Goal: Information Seeking & Learning: Learn about a topic

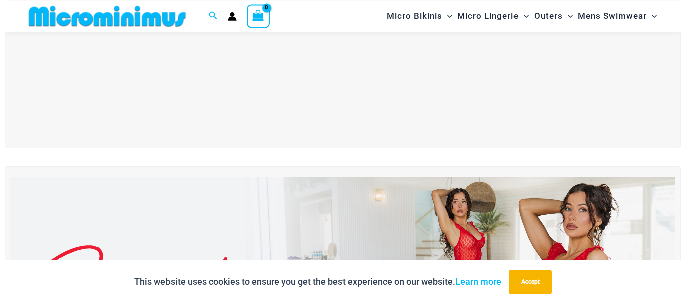
scroll to position [298, 0]
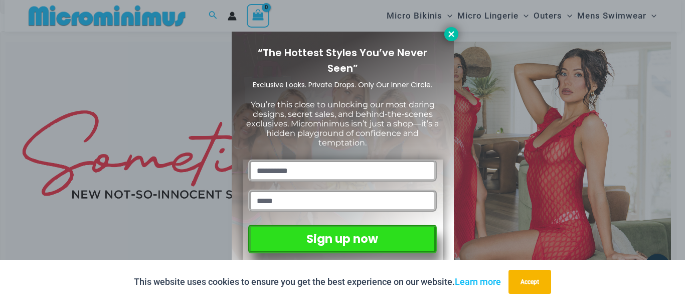
click at [454, 31] on icon at bounding box center [451, 34] width 9 height 9
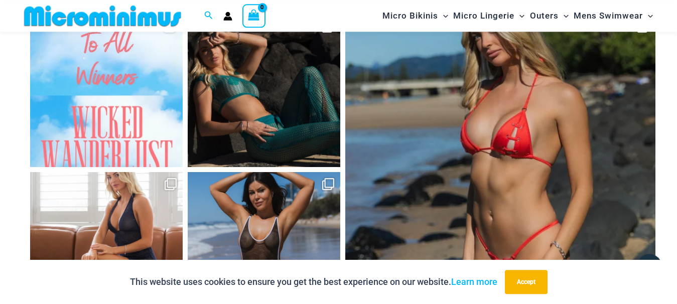
scroll to position [4196, 0]
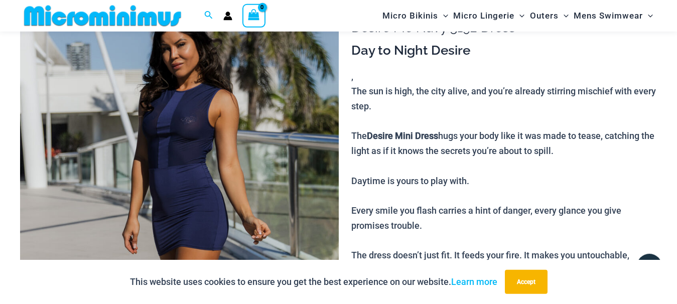
scroll to position [503, 0]
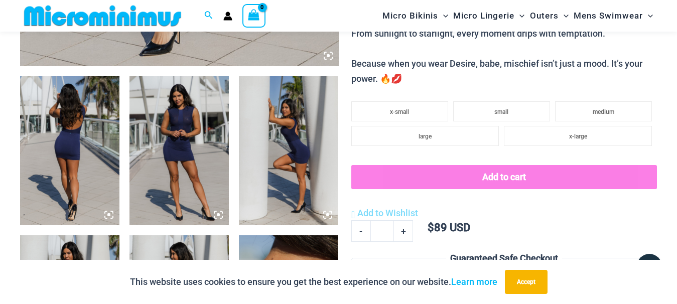
click at [68, 144] on img at bounding box center [69, 150] width 99 height 149
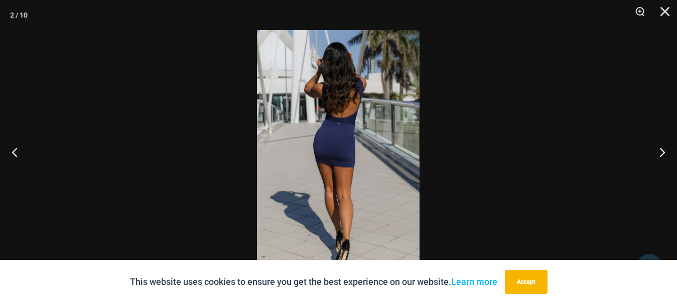
click at [349, 149] on img at bounding box center [338, 152] width 163 height 244
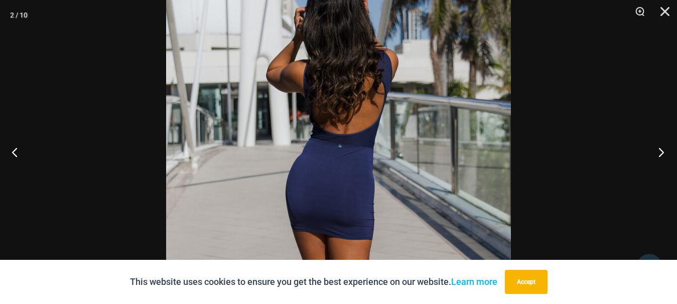
click at [660, 151] on button "Next" at bounding box center [658, 152] width 38 height 50
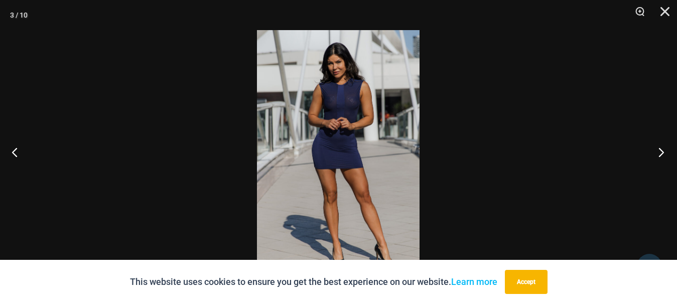
click at [660, 150] on button "Next" at bounding box center [658, 152] width 38 height 50
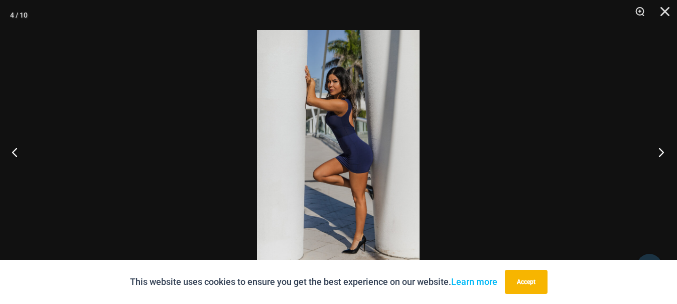
click at [660, 150] on button "Next" at bounding box center [658, 152] width 38 height 50
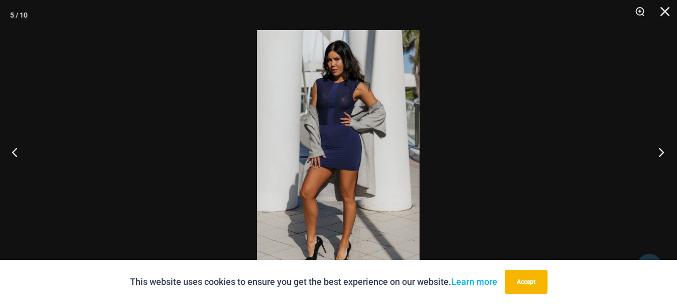
click at [660, 150] on button "Next" at bounding box center [658, 152] width 38 height 50
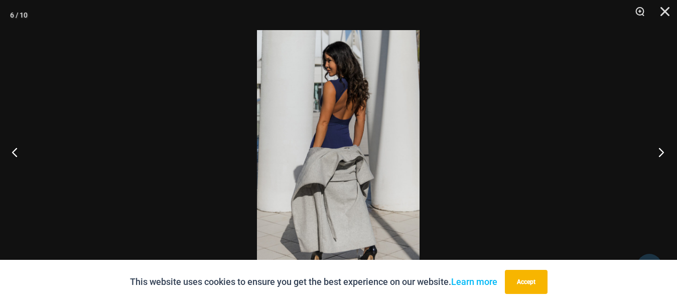
click at [660, 150] on button "Next" at bounding box center [658, 152] width 38 height 50
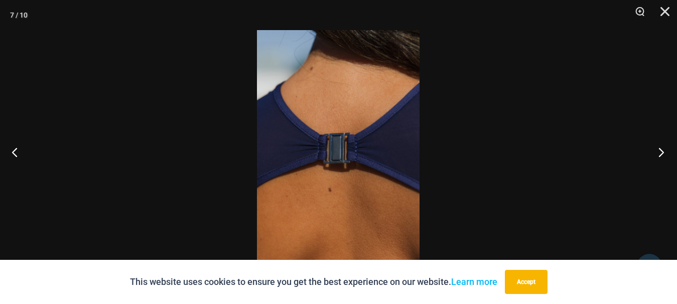
click at [660, 150] on button "Next" at bounding box center [658, 152] width 38 height 50
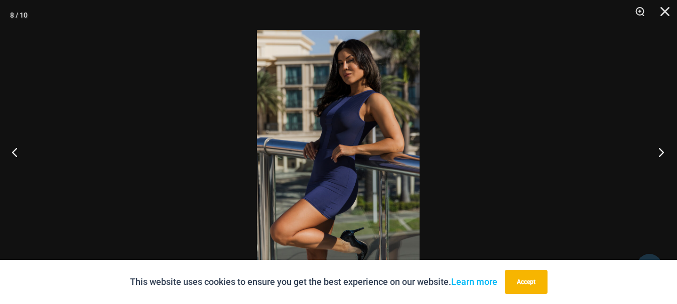
click at [660, 150] on button "Next" at bounding box center [658, 152] width 38 height 50
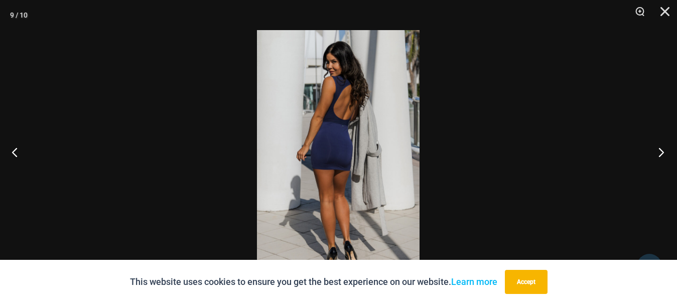
click at [660, 150] on button "Next" at bounding box center [658, 152] width 38 height 50
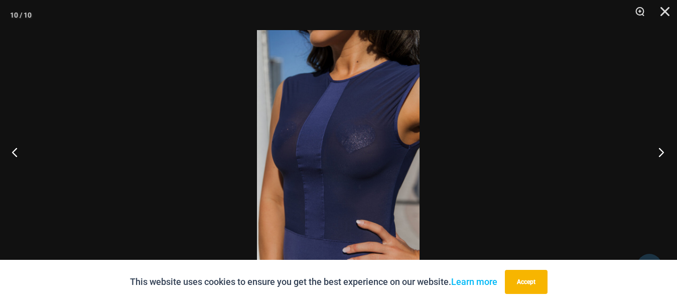
click at [660, 150] on button "Next" at bounding box center [658, 152] width 38 height 50
click at [660, 151] on button "Next" at bounding box center [658, 152] width 38 height 50
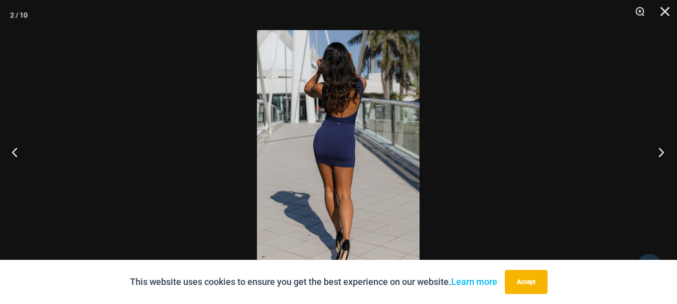
click at [660, 151] on button "Next" at bounding box center [658, 152] width 38 height 50
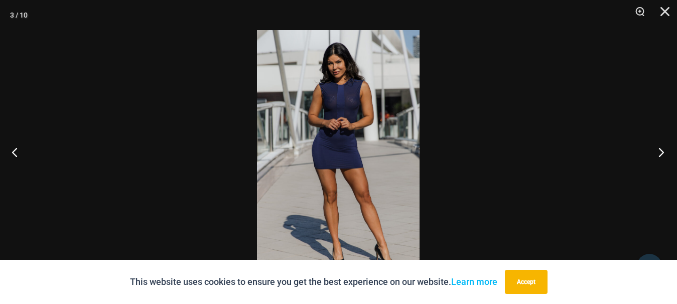
click at [660, 151] on button "Next" at bounding box center [658, 152] width 38 height 50
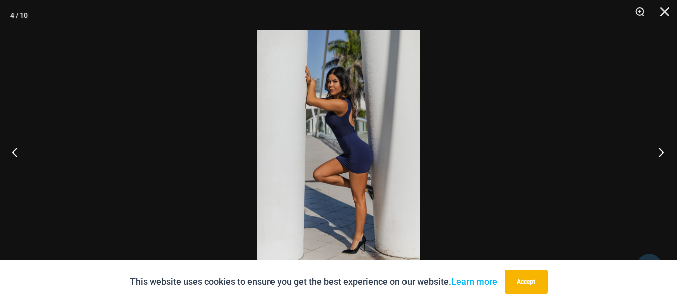
click at [659, 151] on button "Next" at bounding box center [658, 152] width 38 height 50
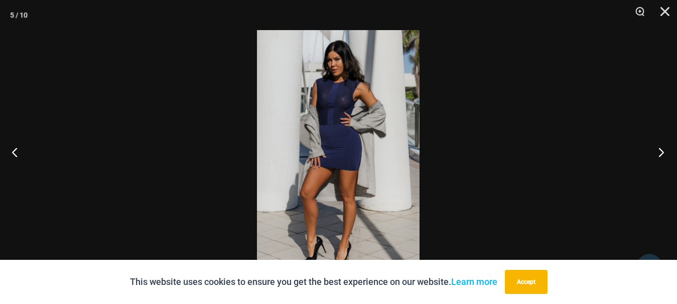
click at [659, 151] on button "Next" at bounding box center [658, 152] width 38 height 50
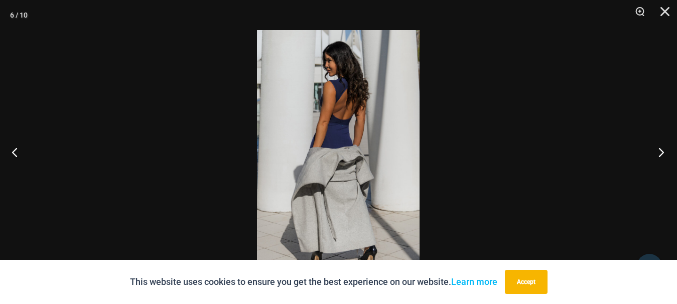
click at [659, 151] on button "Next" at bounding box center [658, 152] width 38 height 50
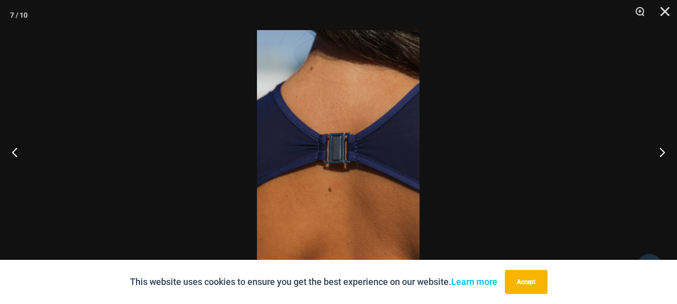
click at [614, 108] on div at bounding box center [338, 152] width 677 height 304
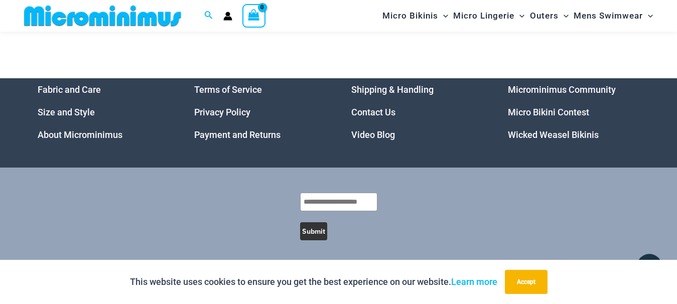
scroll to position [2689, 0]
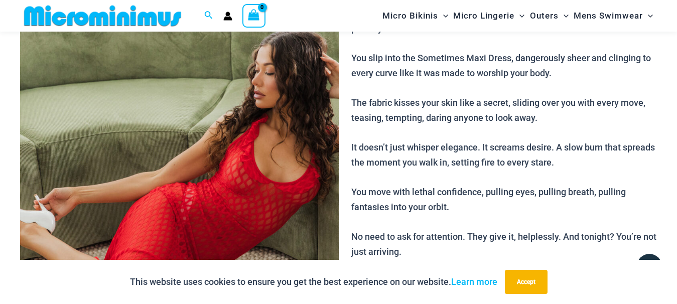
scroll to position [145, 0]
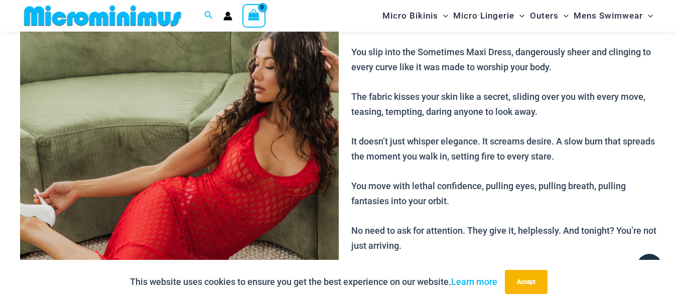
click at [161, 117] on img at bounding box center [179, 186] width 319 height 478
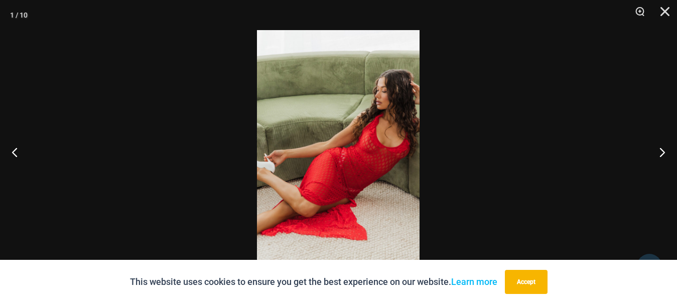
click at [357, 206] on img at bounding box center [338, 152] width 163 height 244
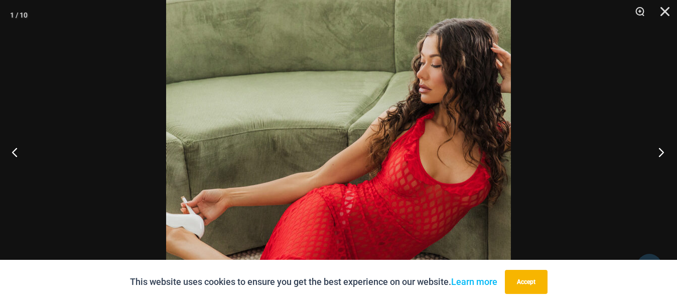
click at [662, 156] on button "Next" at bounding box center [658, 152] width 38 height 50
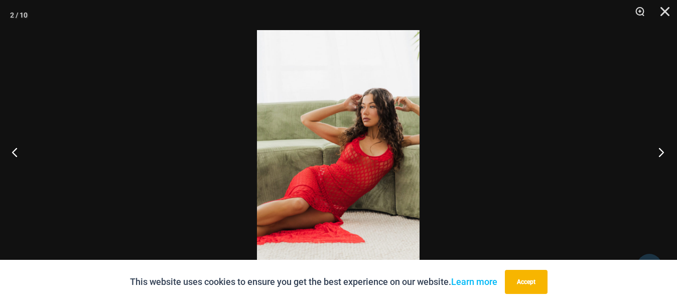
click at [662, 156] on button "Next" at bounding box center [658, 152] width 38 height 50
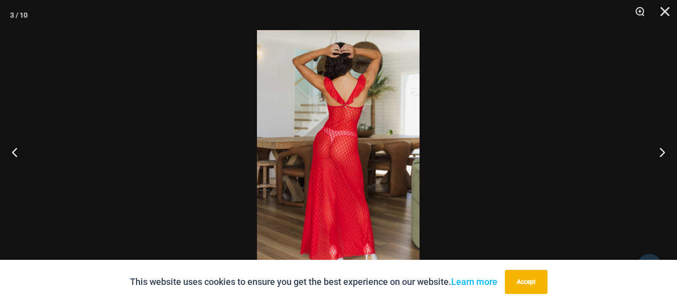
click at [304, 129] on img at bounding box center [338, 152] width 163 height 244
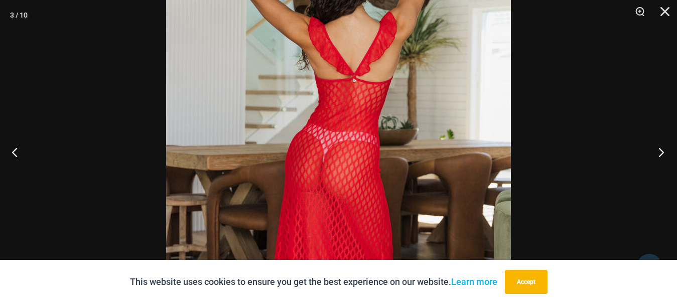
click at [662, 153] on button "Next" at bounding box center [658, 152] width 38 height 50
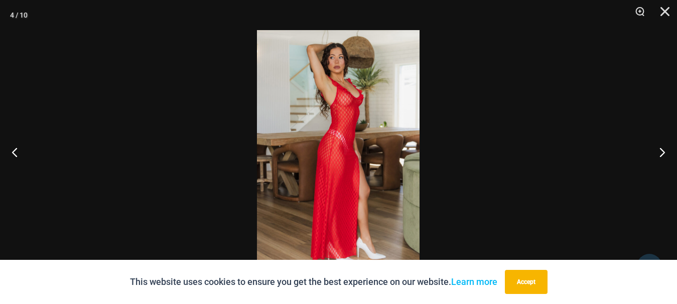
click at [323, 138] on img at bounding box center [338, 152] width 163 height 244
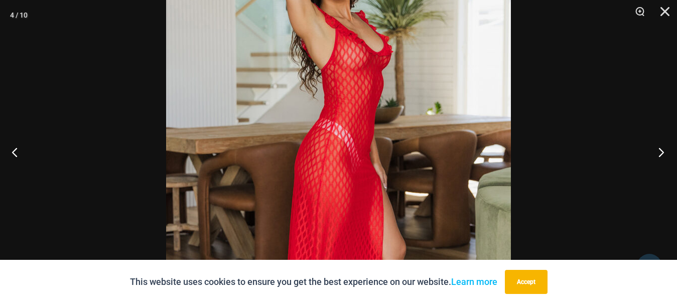
click at [654, 153] on button "Next" at bounding box center [658, 152] width 38 height 50
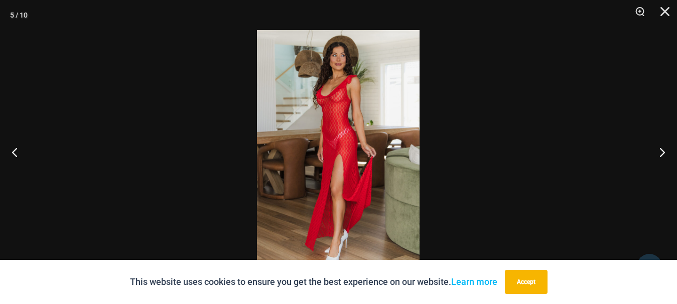
click at [290, 116] on img at bounding box center [338, 152] width 163 height 244
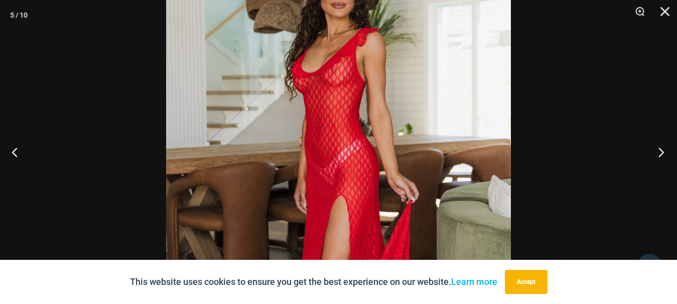
click at [672, 159] on button "Next" at bounding box center [658, 152] width 38 height 50
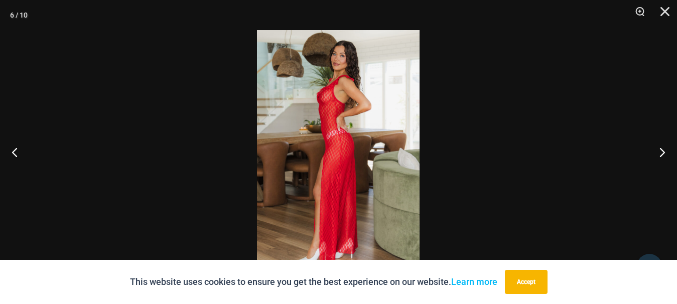
click at [343, 45] on img at bounding box center [338, 152] width 163 height 244
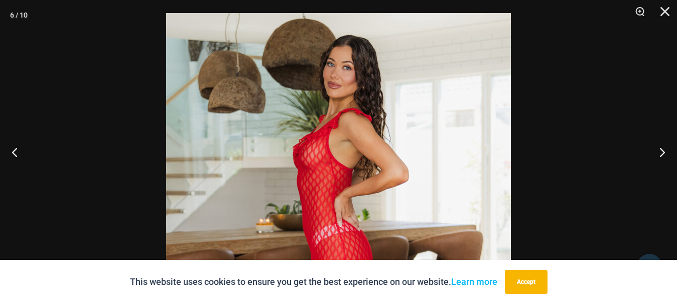
click at [354, 220] on img at bounding box center [338, 271] width 345 height 517
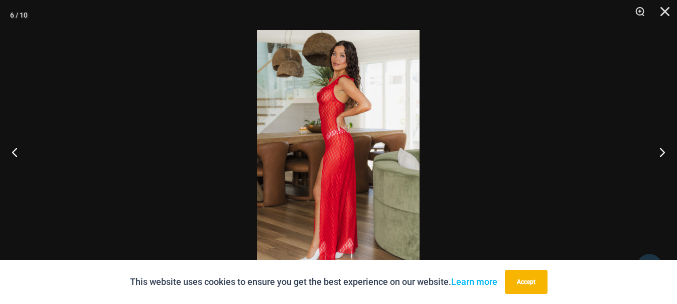
click at [305, 218] on img at bounding box center [338, 152] width 163 height 244
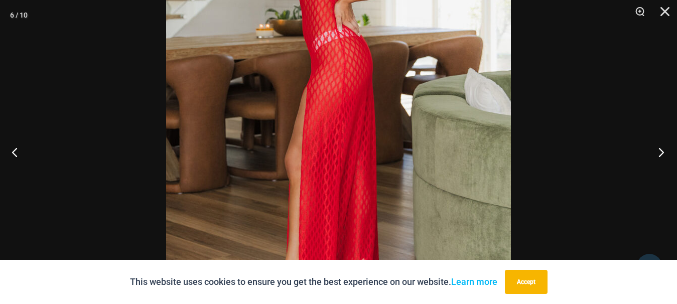
click at [663, 148] on button "Next" at bounding box center [658, 152] width 38 height 50
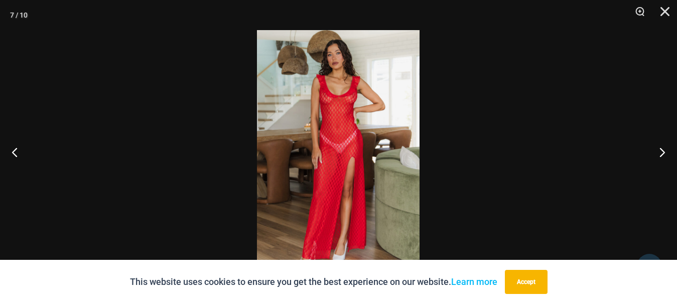
click at [312, 95] on img at bounding box center [338, 152] width 163 height 244
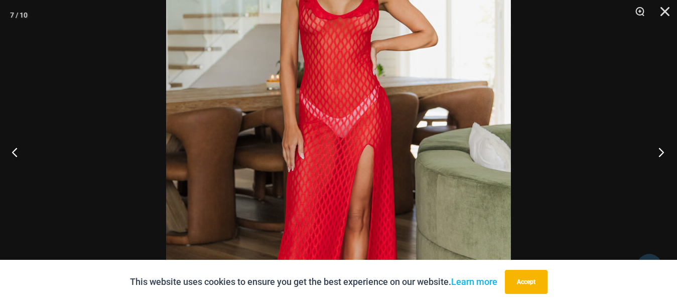
click at [658, 152] on button "Next" at bounding box center [658, 152] width 38 height 50
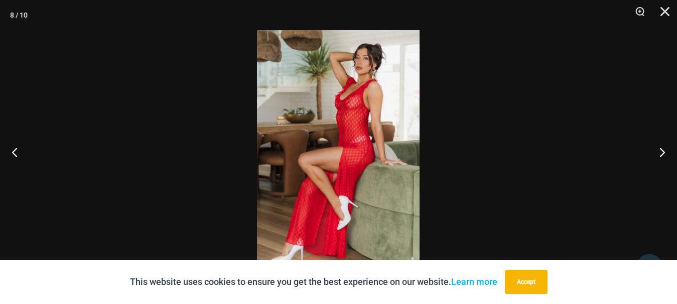
click at [319, 99] on img at bounding box center [338, 152] width 163 height 244
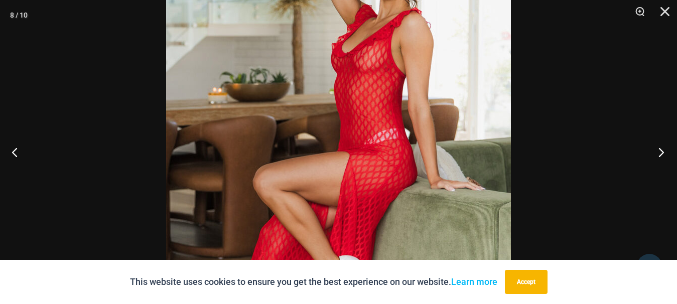
click at [661, 152] on button "Next" at bounding box center [658, 152] width 38 height 50
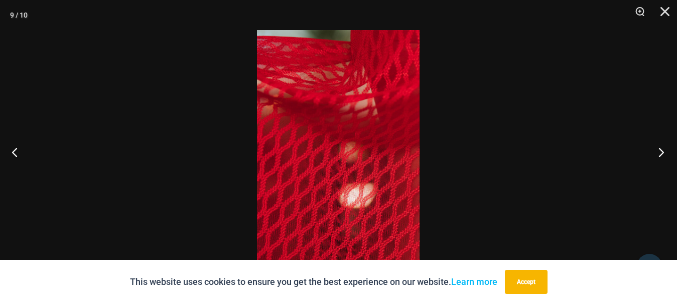
click at [661, 152] on button "Next" at bounding box center [658, 152] width 38 height 50
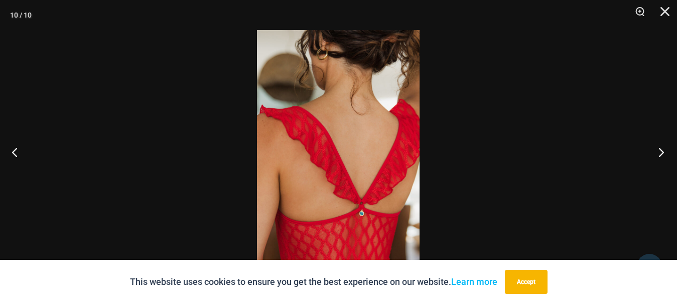
click at [661, 152] on button "Next" at bounding box center [658, 152] width 38 height 50
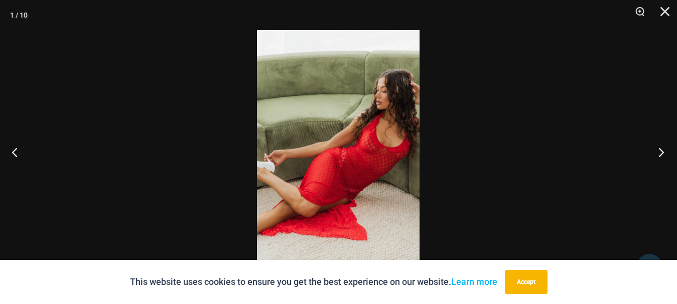
click at [661, 151] on button "Next" at bounding box center [658, 152] width 38 height 50
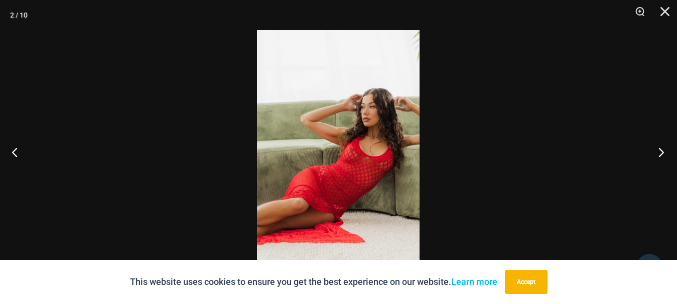
click at [661, 151] on button "Next" at bounding box center [658, 152] width 38 height 50
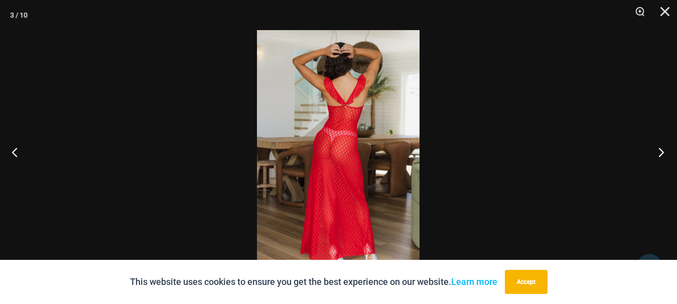
click at [661, 151] on button "Next" at bounding box center [658, 152] width 38 height 50
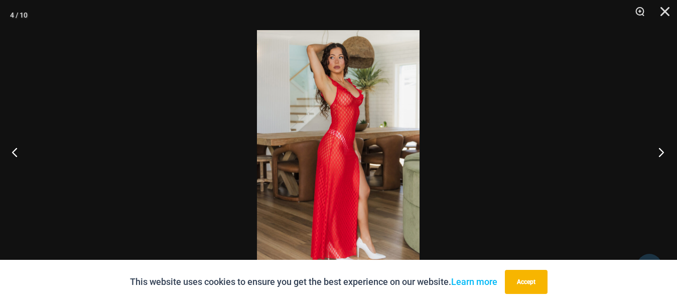
click at [661, 151] on button "Next" at bounding box center [658, 152] width 38 height 50
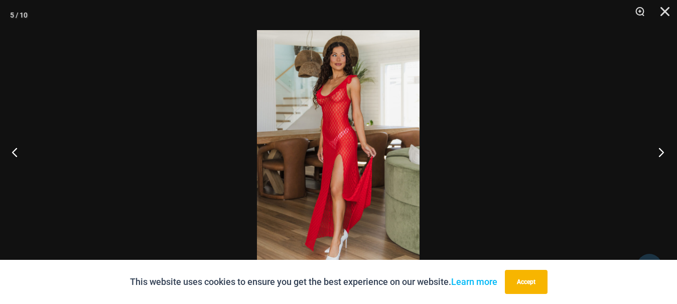
click at [661, 151] on button "Next" at bounding box center [658, 152] width 38 height 50
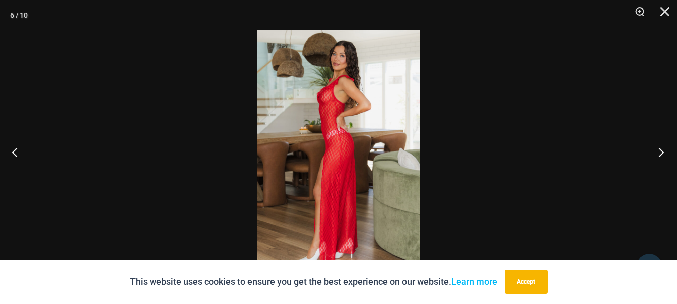
click at [661, 151] on button "Next" at bounding box center [658, 152] width 38 height 50
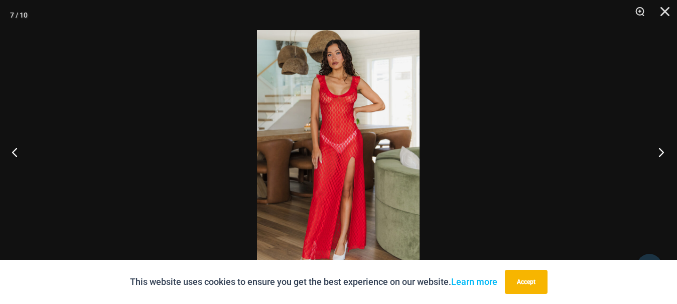
click at [661, 151] on button "Next" at bounding box center [658, 152] width 38 height 50
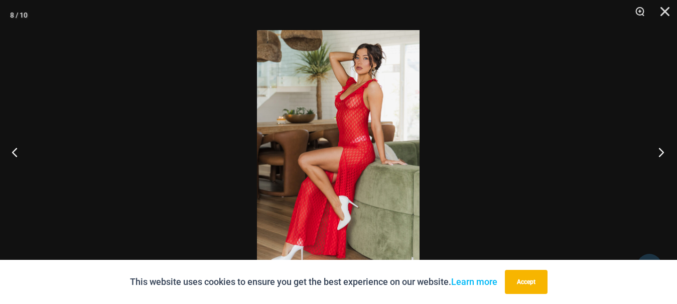
click at [661, 151] on button "Next" at bounding box center [658, 152] width 38 height 50
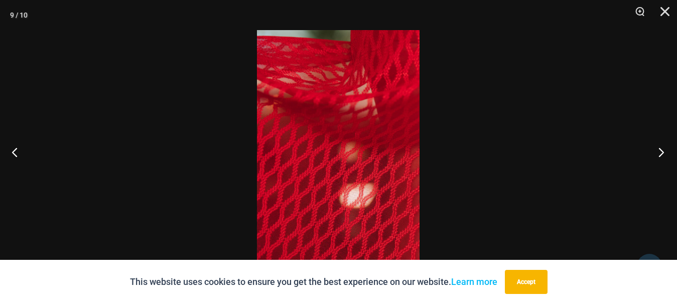
click at [661, 151] on button "Next" at bounding box center [658, 152] width 38 height 50
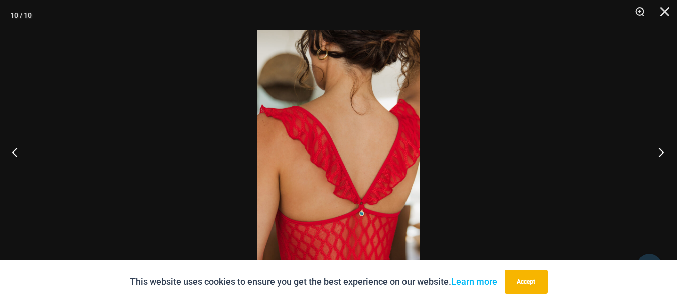
click at [661, 151] on button "Next" at bounding box center [658, 152] width 38 height 50
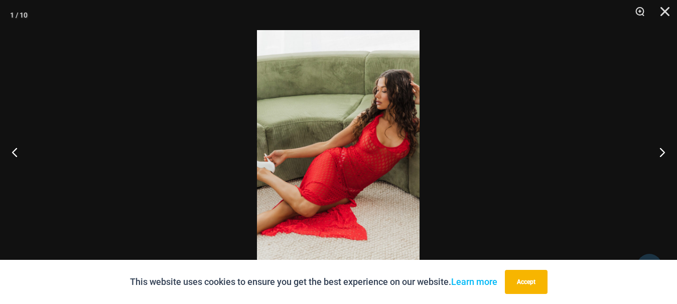
click at [609, 145] on div at bounding box center [338, 152] width 677 height 304
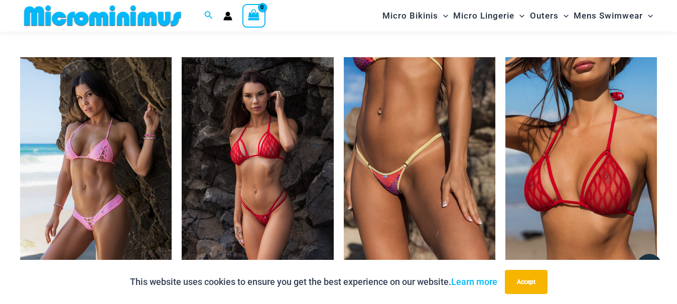
scroll to position [1731, 0]
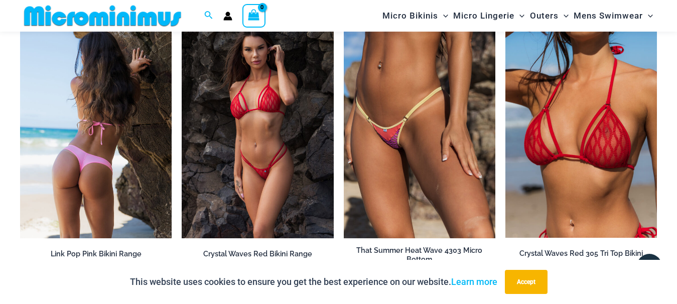
click at [37, 152] on img at bounding box center [96, 124] width 152 height 227
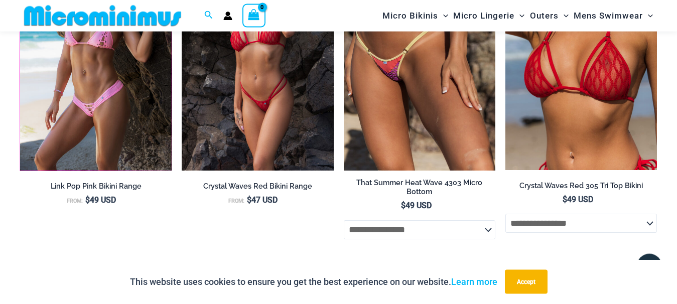
scroll to position [1885, 0]
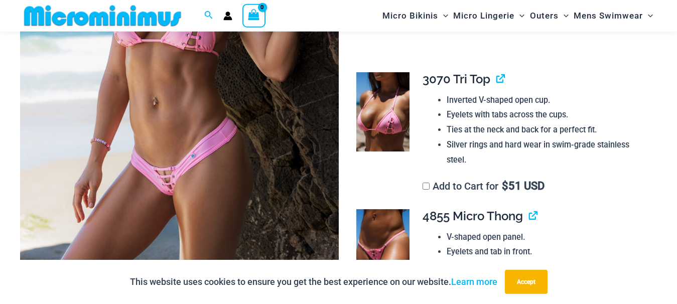
scroll to position [247, 0]
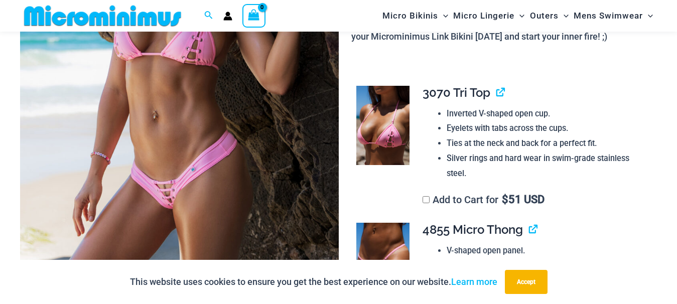
click at [171, 180] on img at bounding box center [179, 83] width 319 height 478
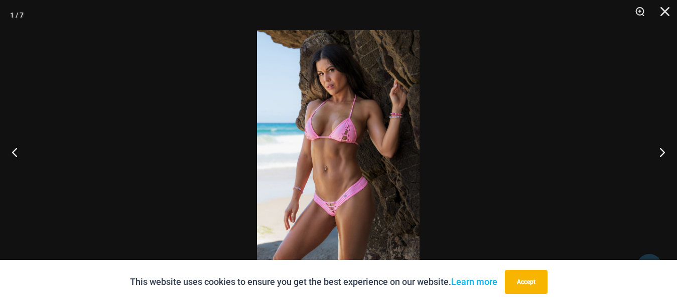
click at [319, 218] on img at bounding box center [338, 152] width 163 height 244
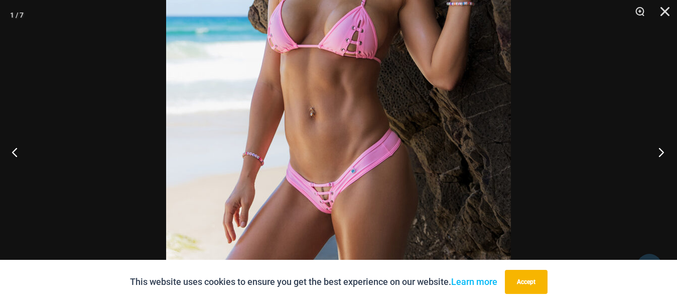
click at [663, 152] on button "Next" at bounding box center [658, 152] width 38 height 50
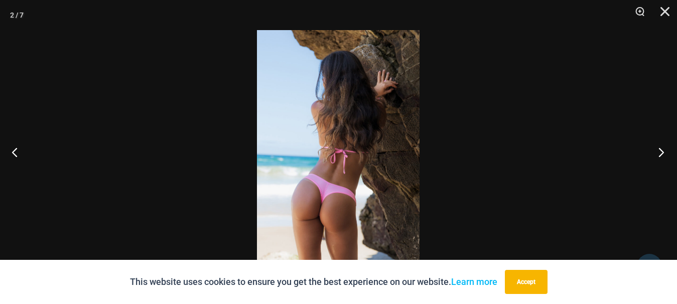
click at [663, 152] on button "Next" at bounding box center [658, 152] width 38 height 50
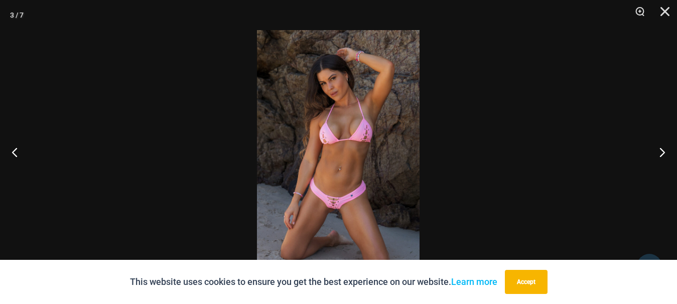
click at [341, 194] on img at bounding box center [338, 152] width 163 height 244
